Goal: Transaction & Acquisition: Purchase product/service

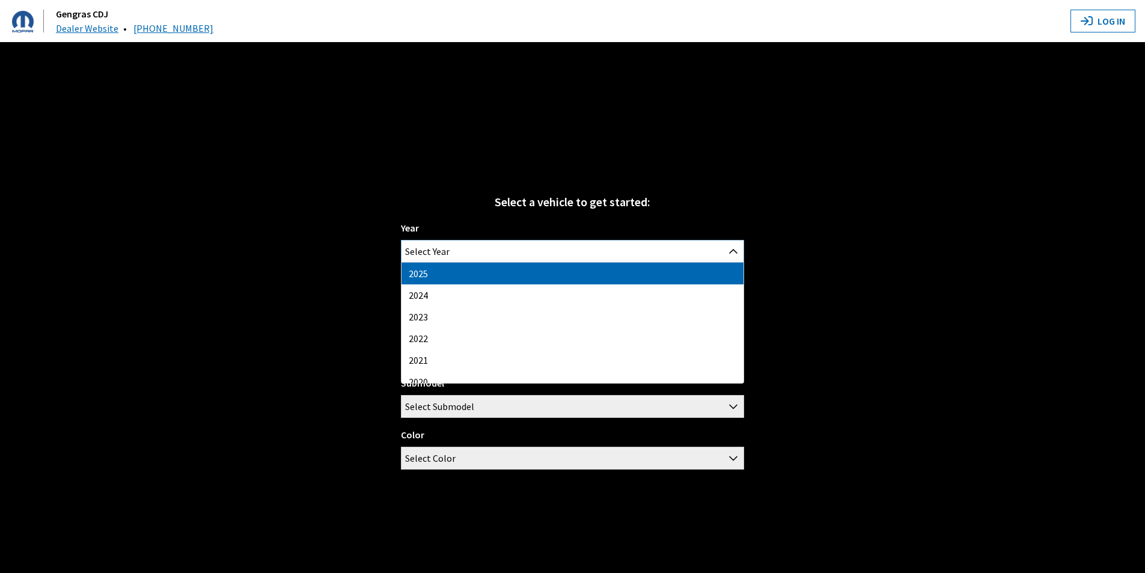
click at [550, 250] on span "Select Year" at bounding box center [572, 251] width 342 height 22
select select "43"
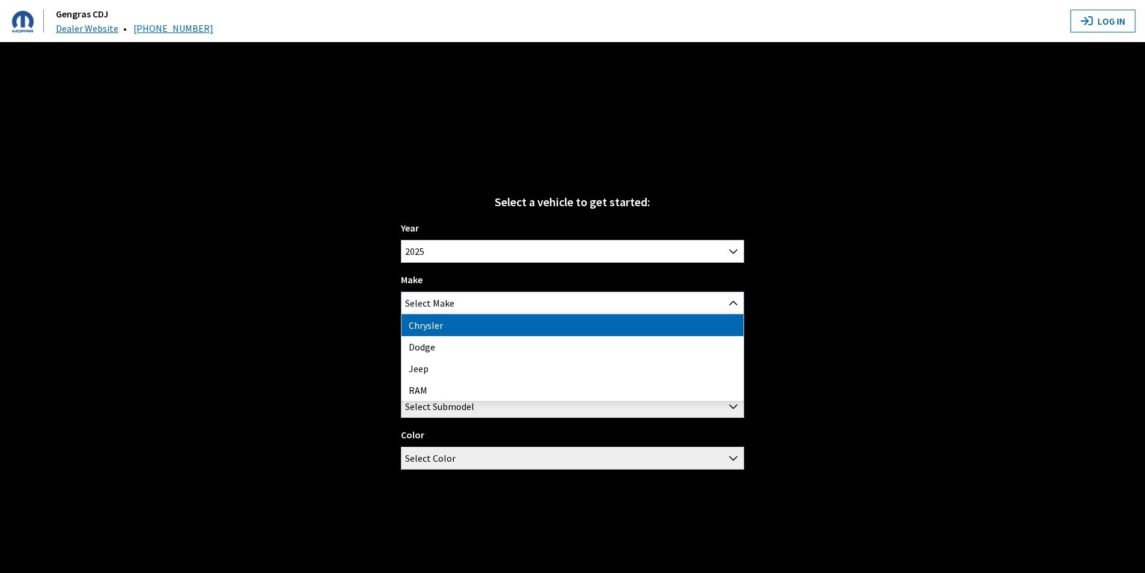
click at [518, 302] on span "Select Make" at bounding box center [572, 303] width 342 height 22
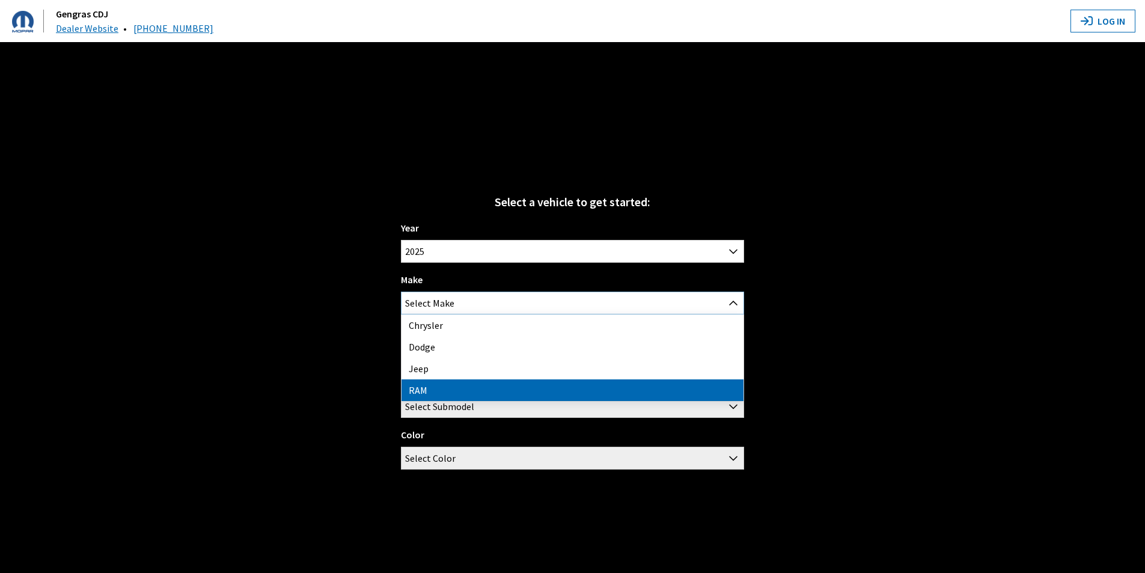
select select "34"
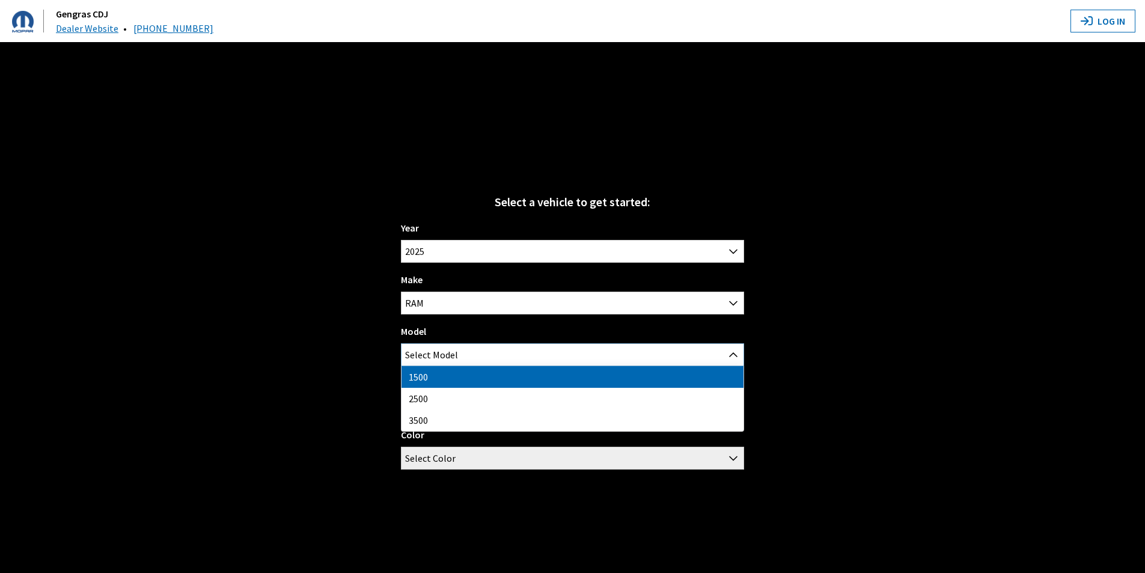
click at [513, 349] on span "Select Model" at bounding box center [572, 355] width 342 height 22
select select "1113"
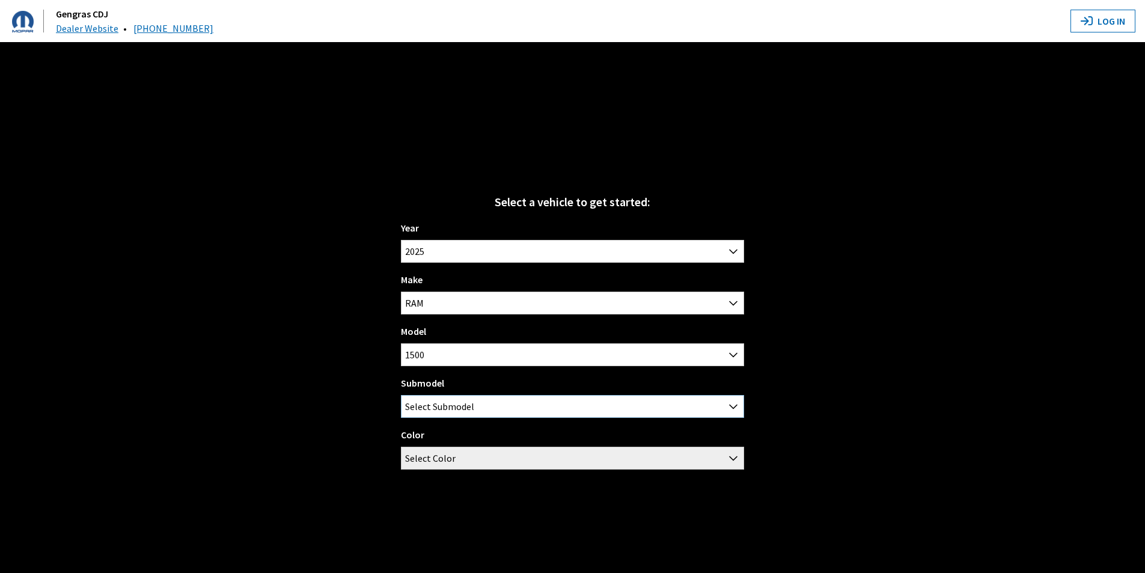
click at [517, 405] on span "Select Submodel" at bounding box center [572, 406] width 342 height 22
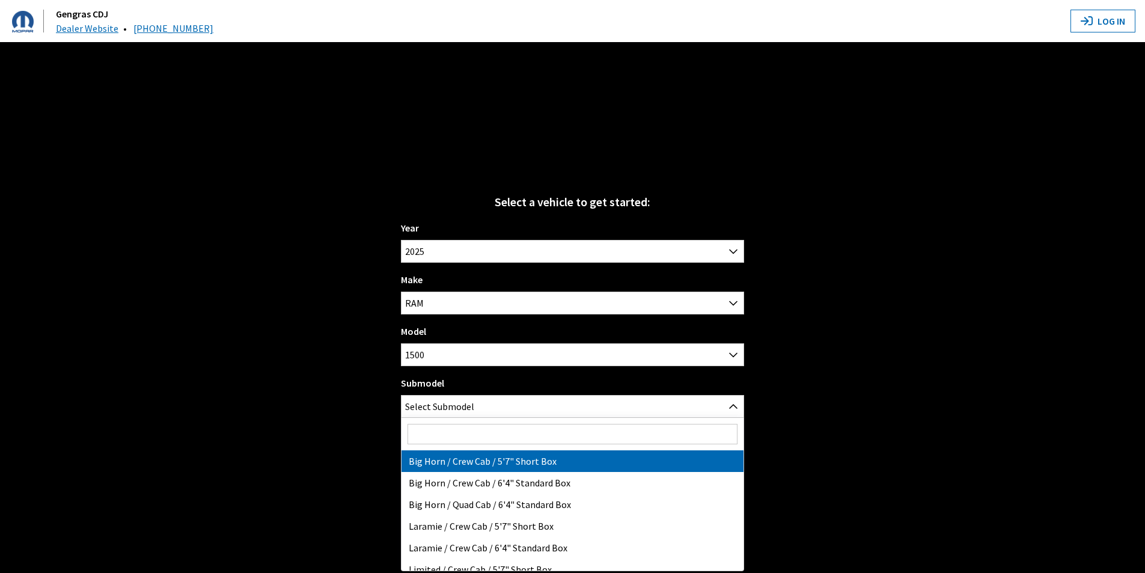
click at [902, 401] on div "Select a vehicle to get started: Year [DATE] 2024 2023 2022 2021 2020 2019 2018…" at bounding box center [572, 328] width 1145 height 573
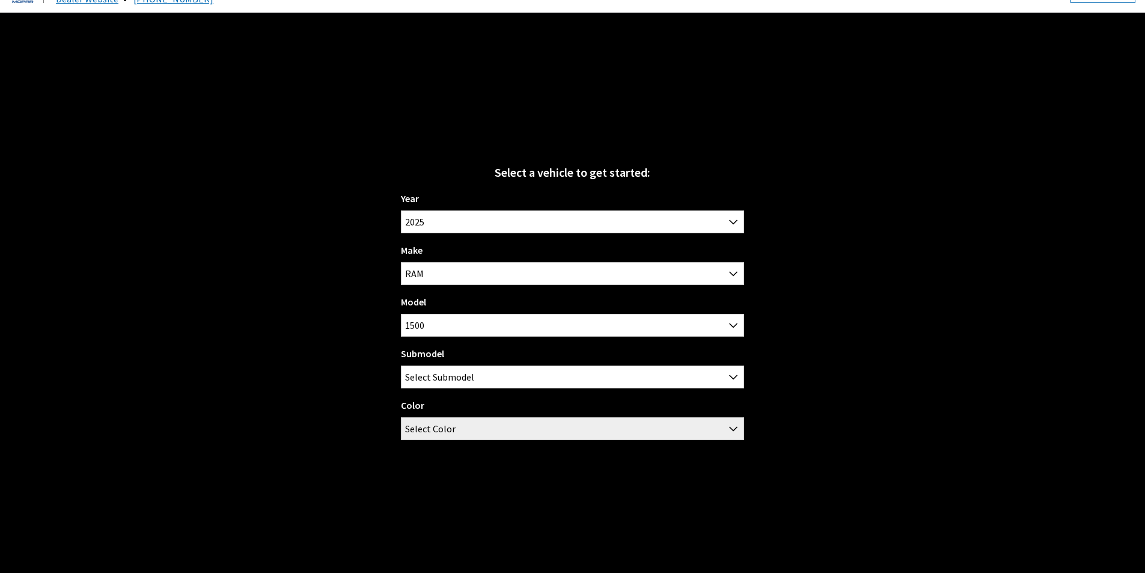
scroll to position [42, 0]
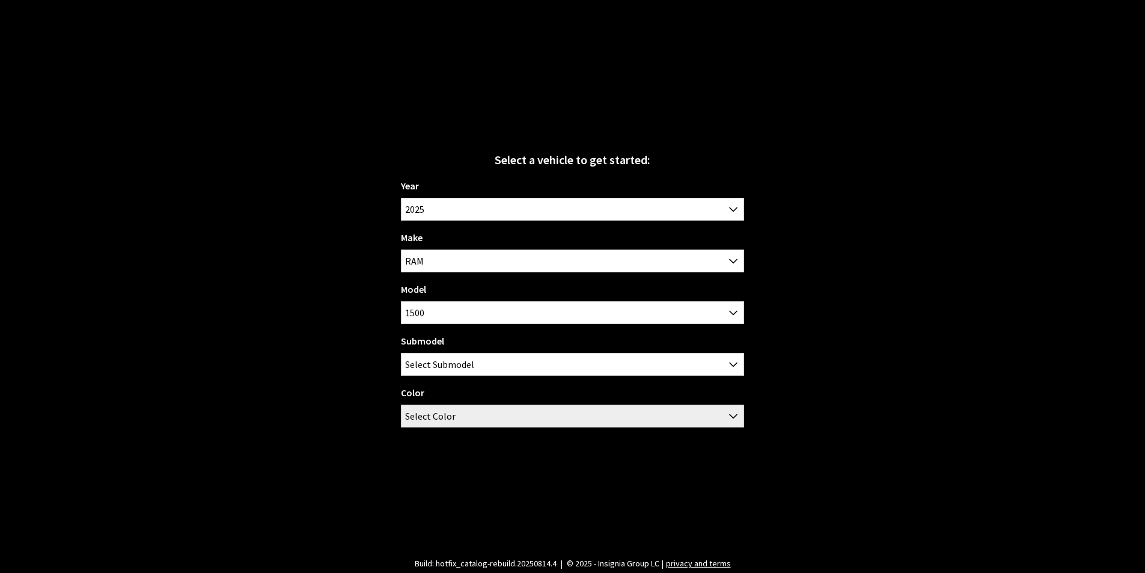
click at [721, 430] on div "Year [DATE] 2024 2023 2022 2021 2020 2019 2018 2017 2016 2015 2014 2013 2012 20…" at bounding box center [572, 307] width 343 height 258
click at [721, 420] on span "Select Color" at bounding box center [572, 416] width 342 height 22
click at [721, 414] on span "Select Color" at bounding box center [572, 416] width 342 height 22
click at [731, 353] on span at bounding box center [733, 363] width 20 height 20
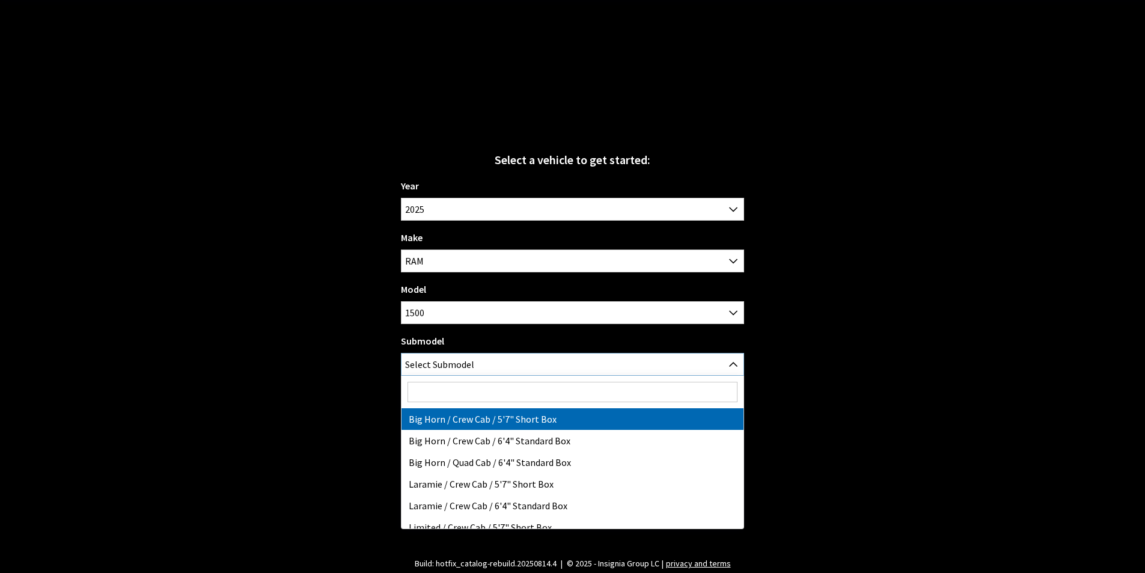
select select "3378"
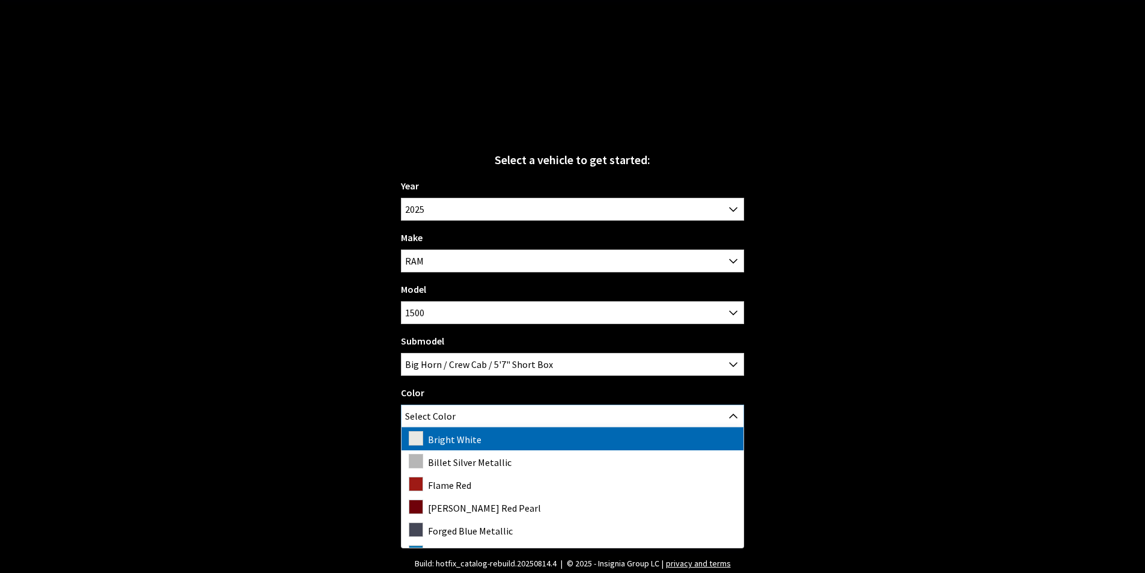
click at [604, 421] on span "Select Color" at bounding box center [572, 416] width 342 height 22
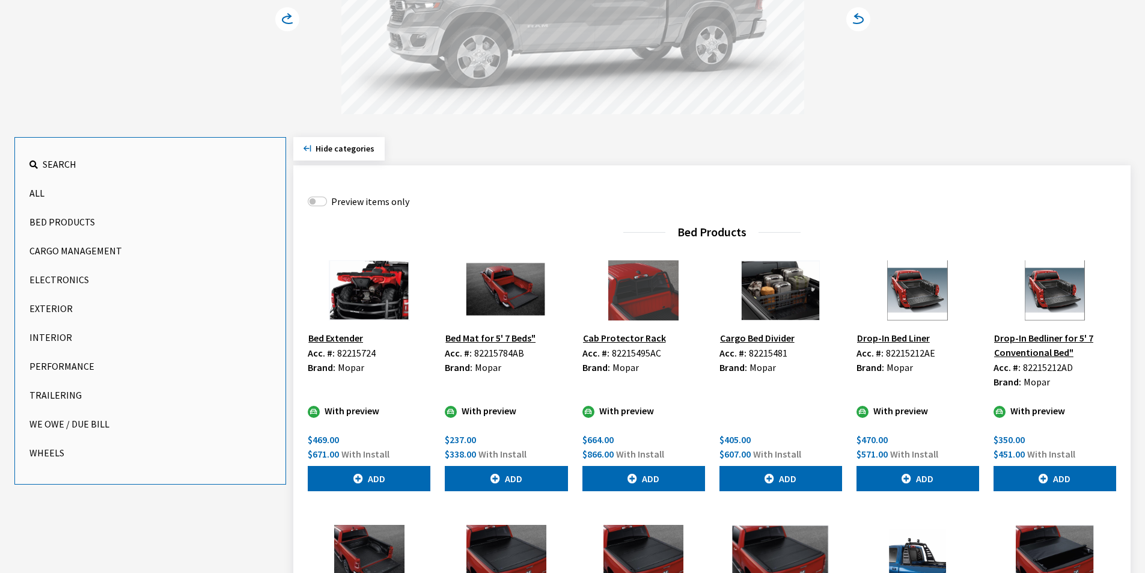
scroll to position [300, 0]
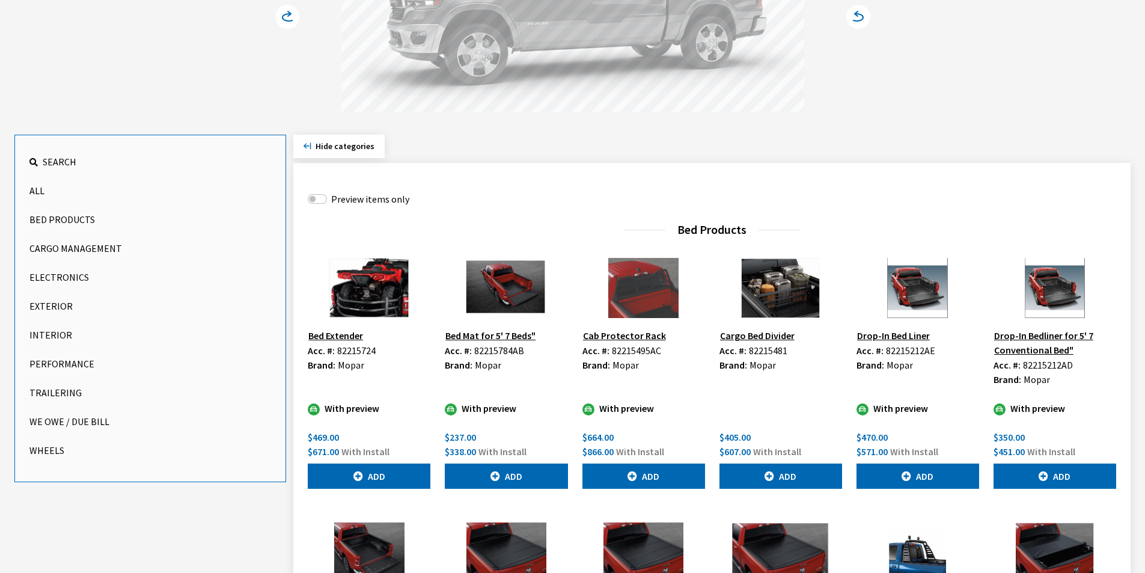
click at [51, 303] on button "Exterior" at bounding box center [150, 306] width 242 height 24
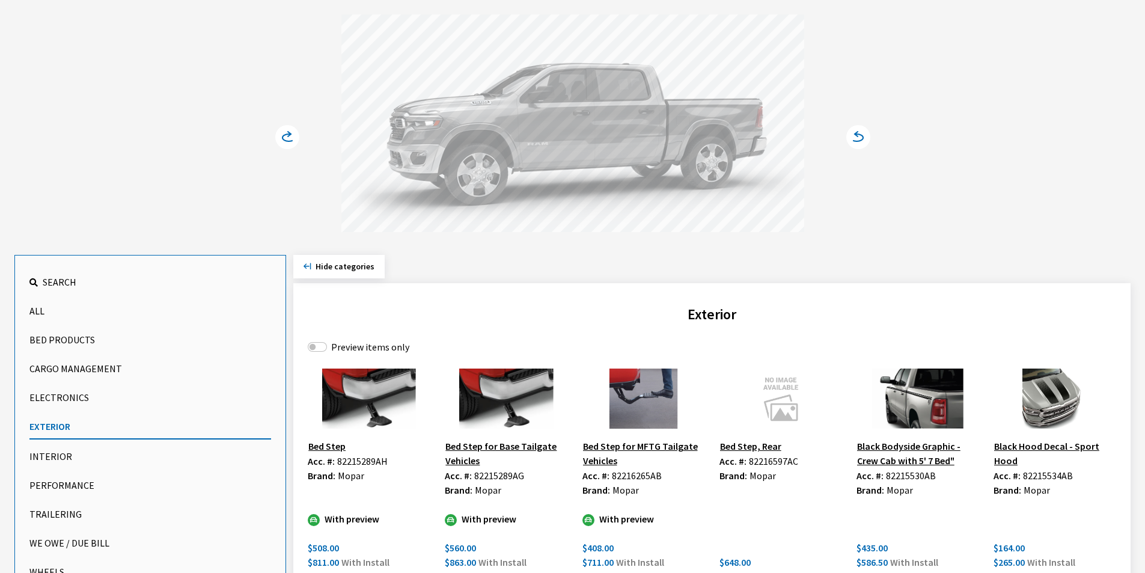
scroll to position [0, 0]
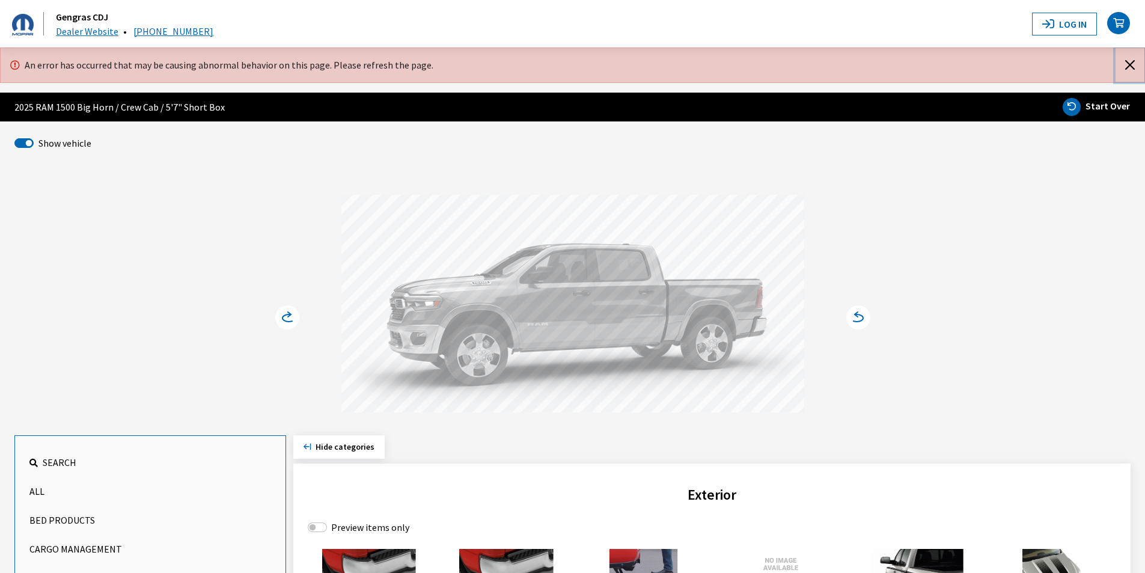
click at [1132, 64] on button "Close" at bounding box center [1129, 65] width 29 height 34
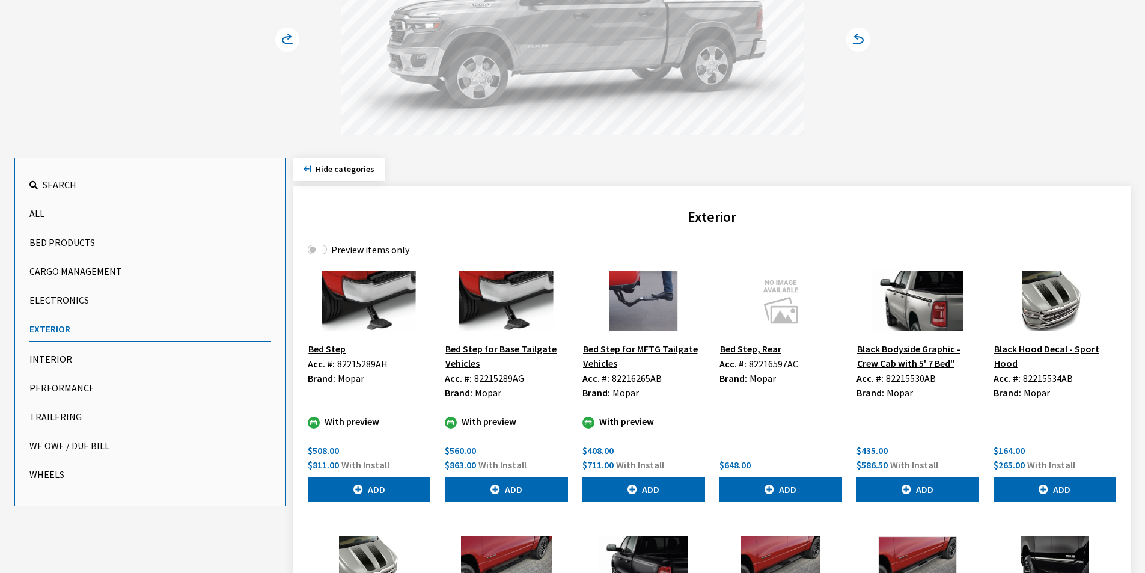
scroll to position [240, 0]
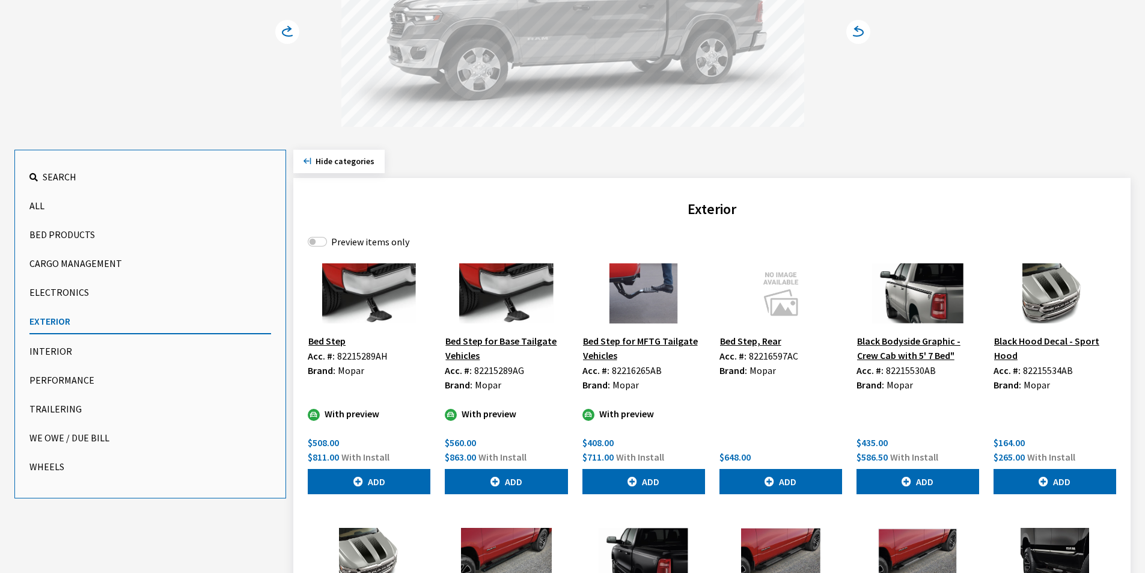
click at [89, 175] on button "Search" at bounding box center [150, 177] width 242 height 24
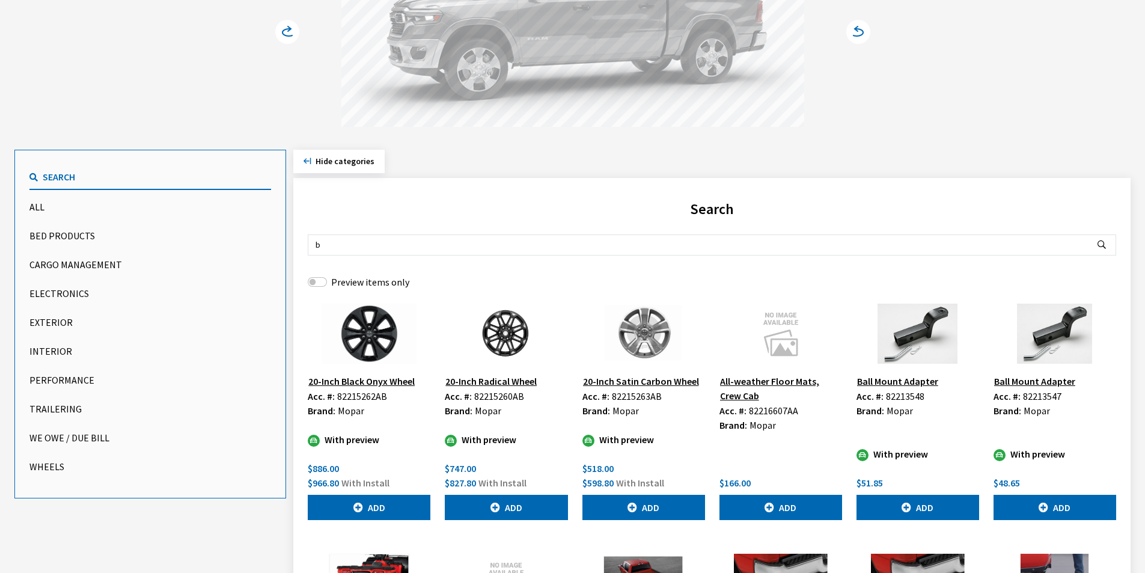
type input "b"
click at [93, 168] on button "Search" at bounding box center [150, 177] width 242 height 25
click at [56, 180] on span "Search" at bounding box center [59, 177] width 32 height 12
click at [57, 178] on span "Search" at bounding box center [59, 177] width 32 height 12
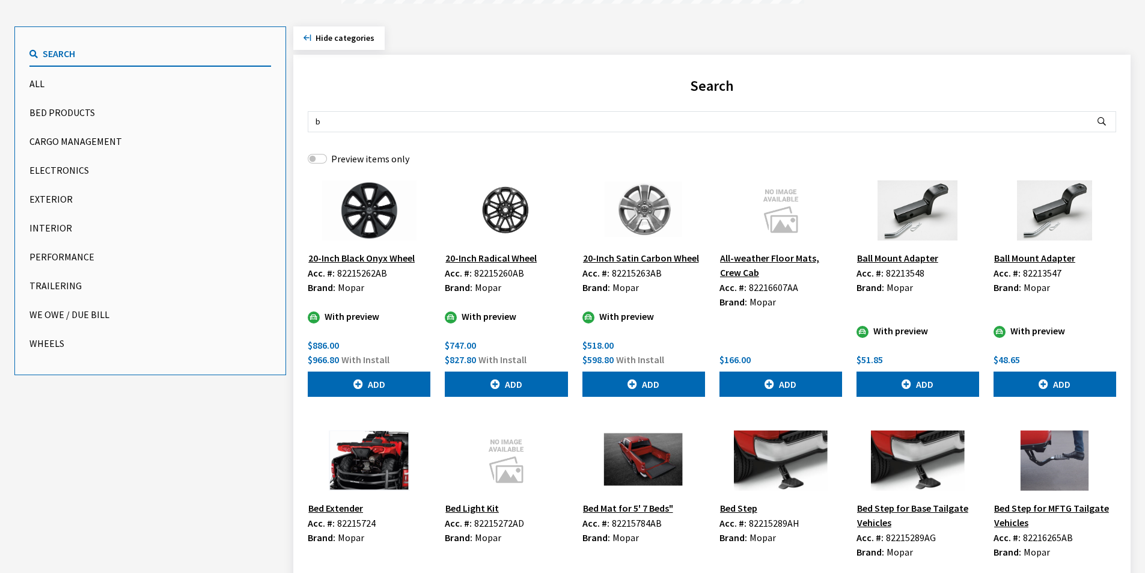
scroll to position [180, 0]
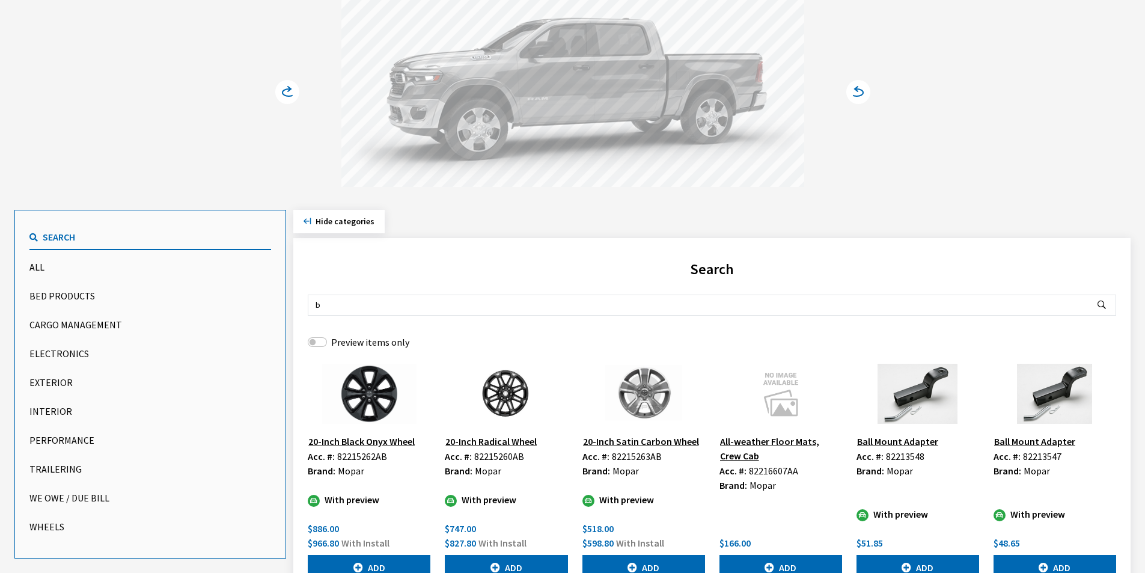
click at [52, 236] on span "Search" at bounding box center [59, 237] width 32 height 12
click at [82, 231] on button "Search" at bounding box center [150, 237] width 242 height 25
click at [82, 230] on button "Search" at bounding box center [150, 237] width 242 height 25
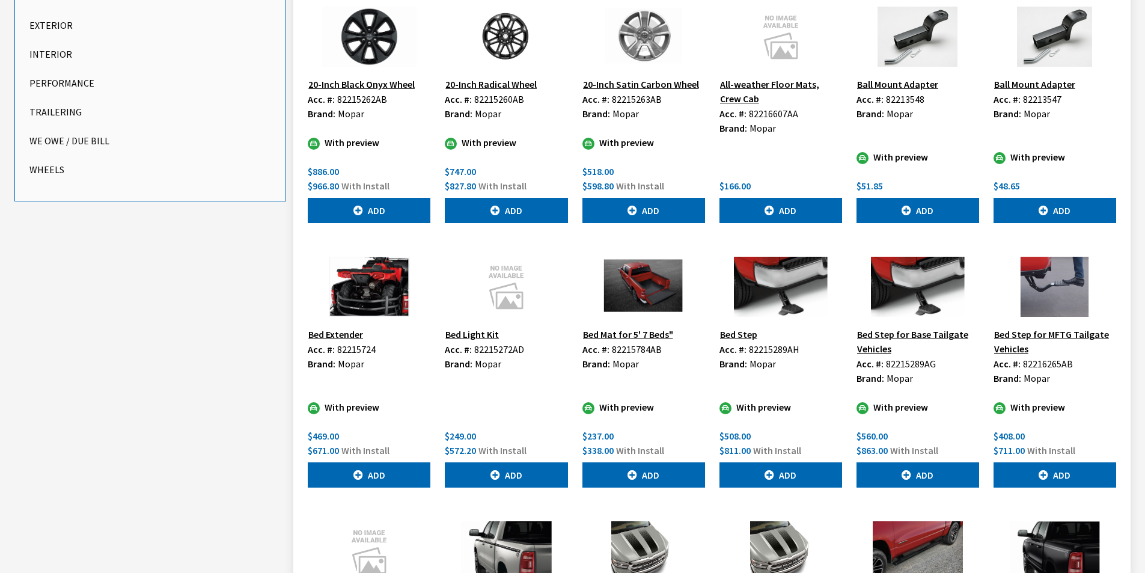
scroll to position [421, 0]
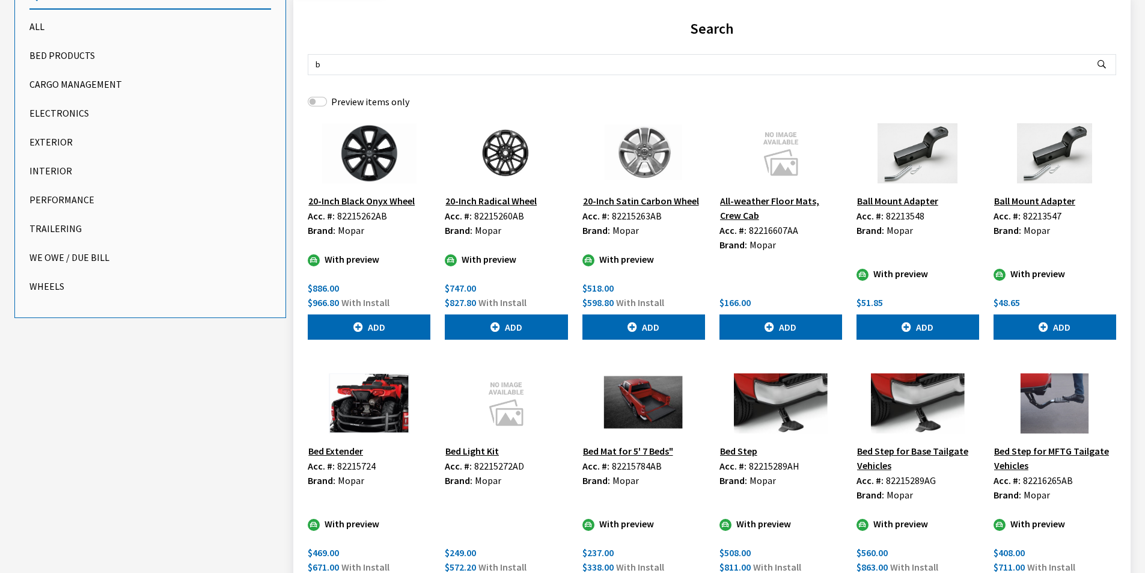
click at [33, 141] on button "Exterior" at bounding box center [150, 142] width 242 height 24
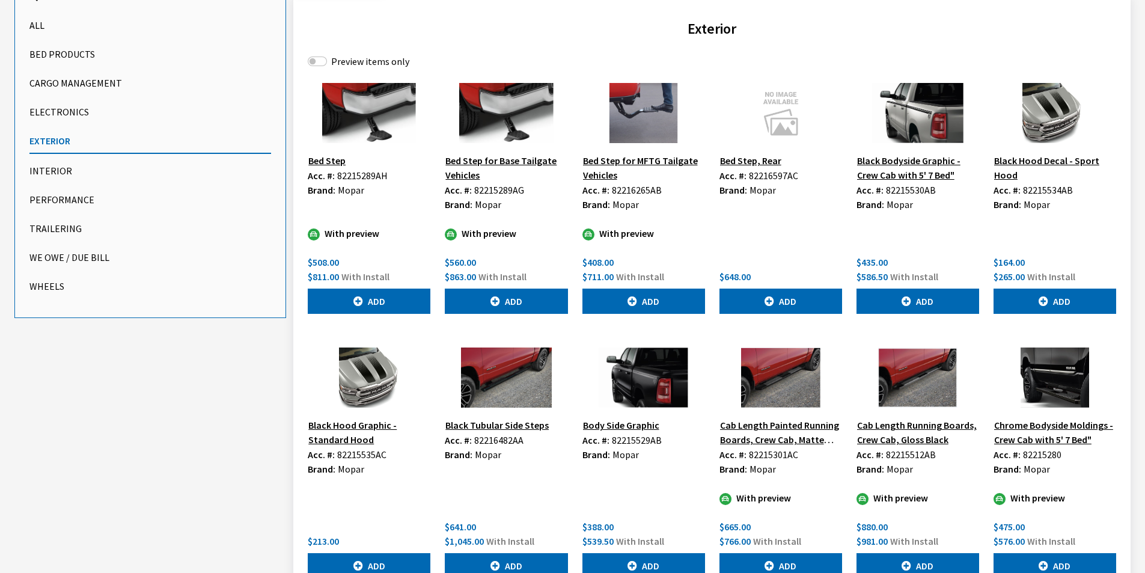
click at [501, 424] on button "Black Tubular Side Steps" at bounding box center [497, 425] width 105 height 16
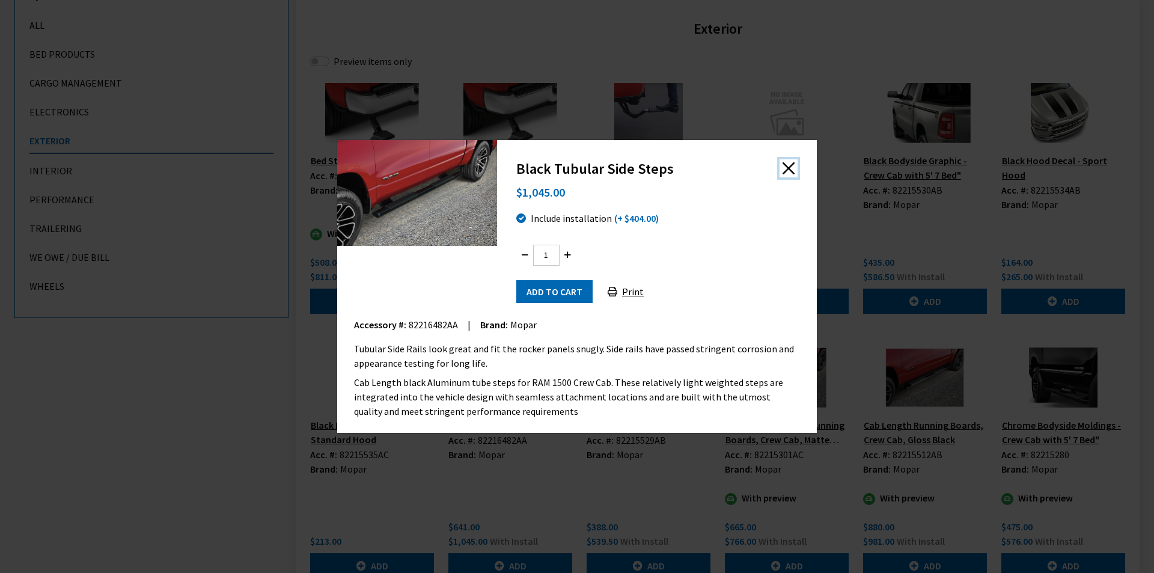
click at [786, 168] on button "Close" at bounding box center [788, 168] width 18 height 18
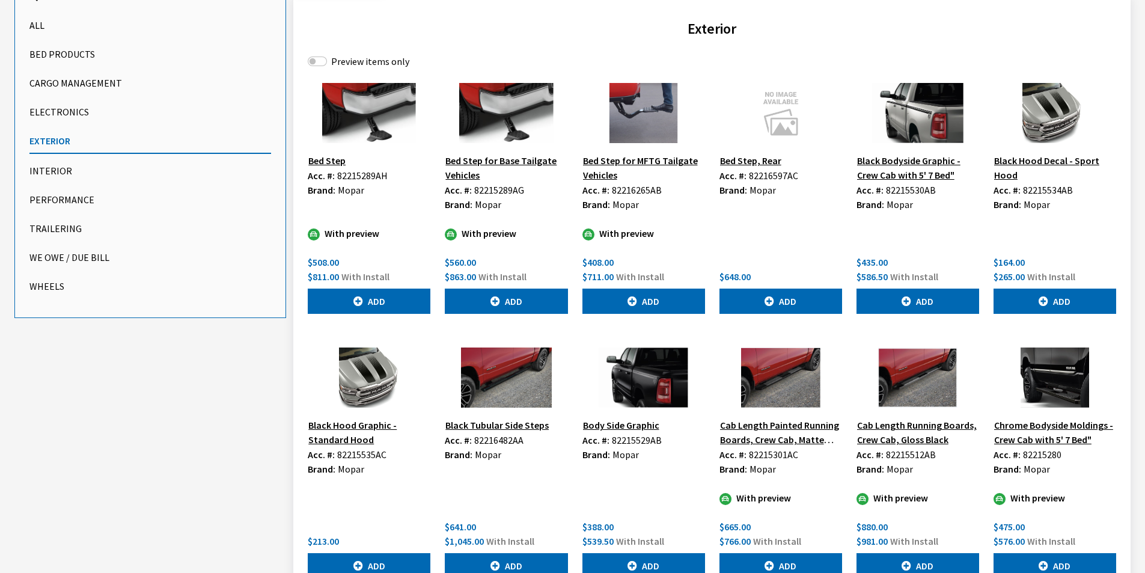
click at [780, 438] on button "Cab Length Painted Running Boards, Crew Cab, Matte Black" at bounding box center [780, 432] width 123 height 30
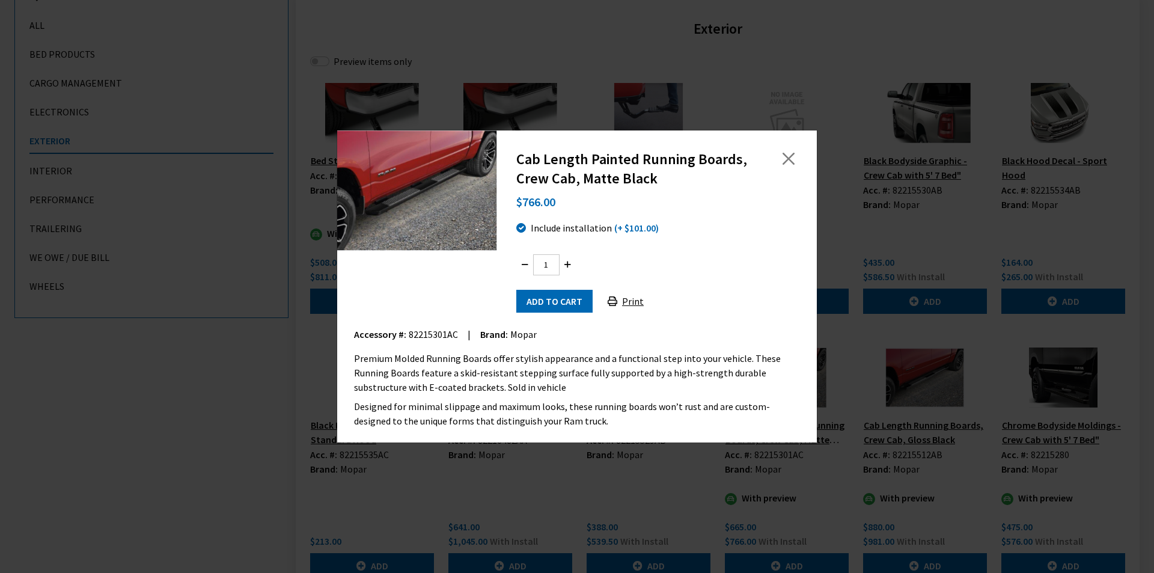
click at [631, 299] on button "Print" at bounding box center [625, 301] width 56 height 23
click at [791, 160] on button "Close" at bounding box center [788, 159] width 18 height 18
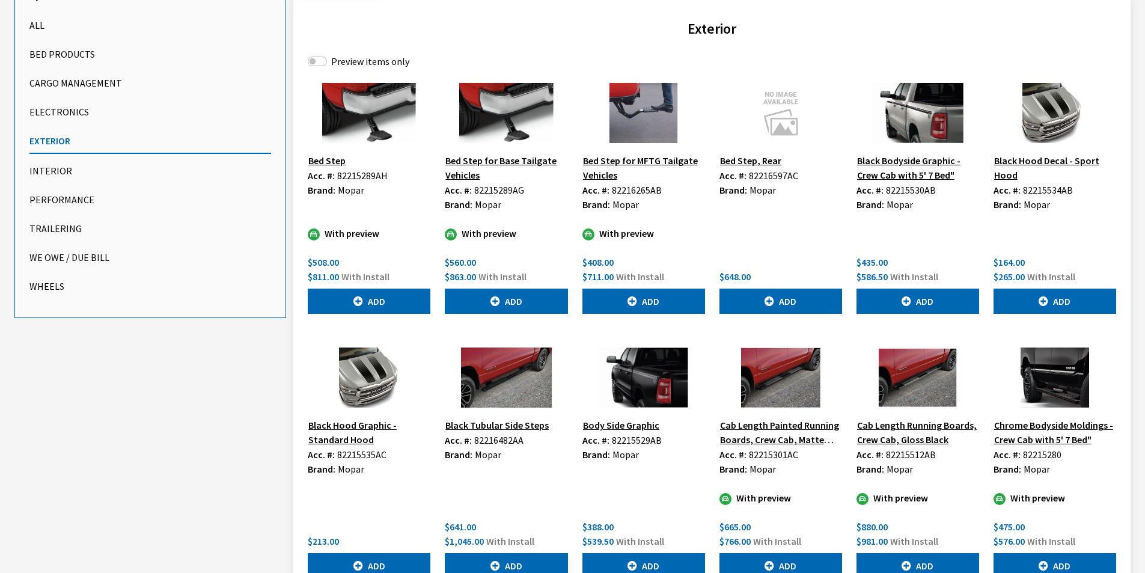
click at [946, 426] on button "Cab Length Running Boards, Crew Cab, Gloss Black" at bounding box center [917, 432] width 123 height 30
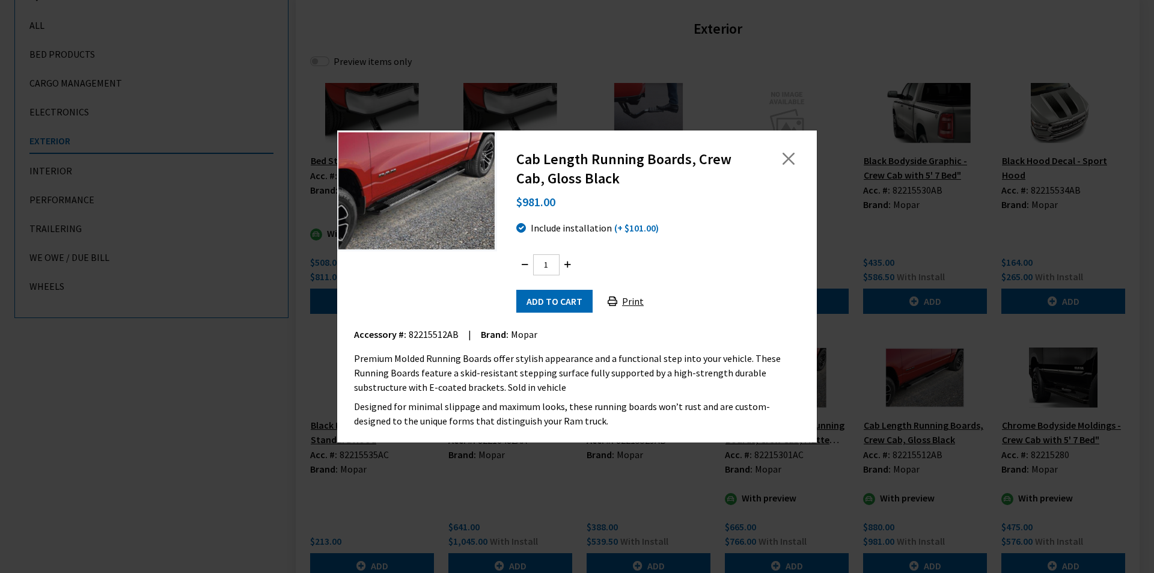
click at [626, 301] on button "Print" at bounding box center [625, 301] width 56 height 23
